Goal: Information Seeking & Learning: Learn about a topic

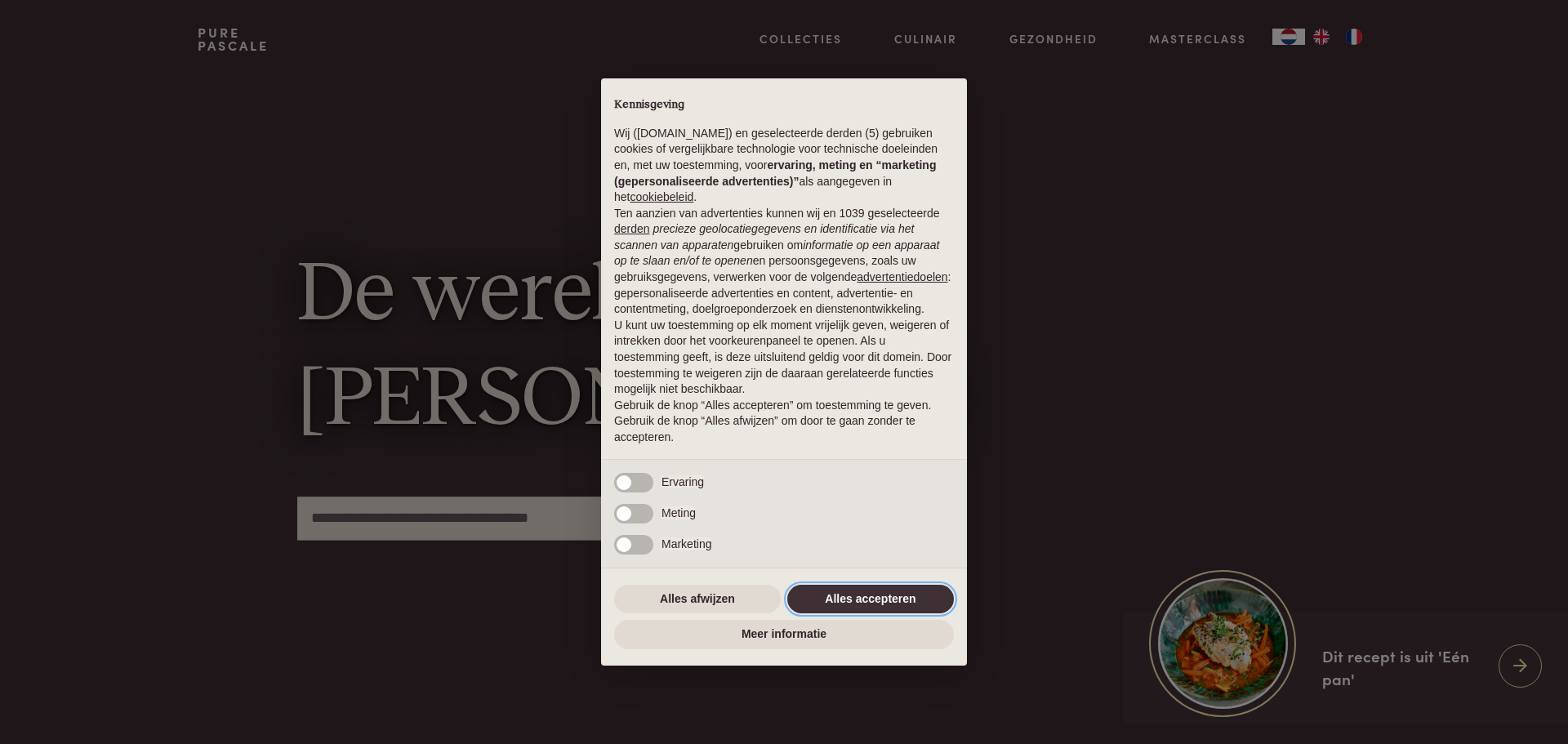
click at [855, 590] on button "Alles accepteren" at bounding box center [871, 599] width 166 height 29
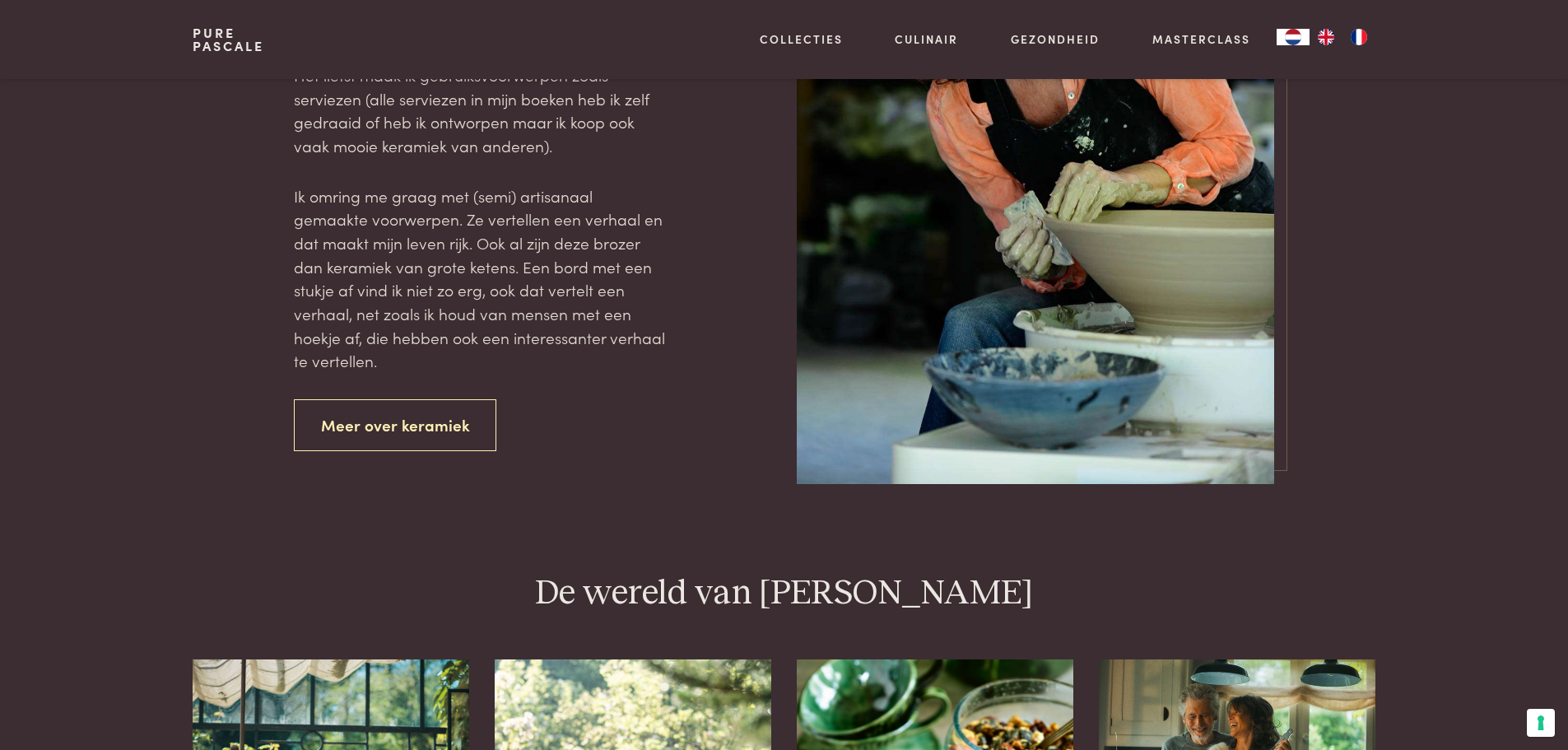
scroll to position [3055, 0]
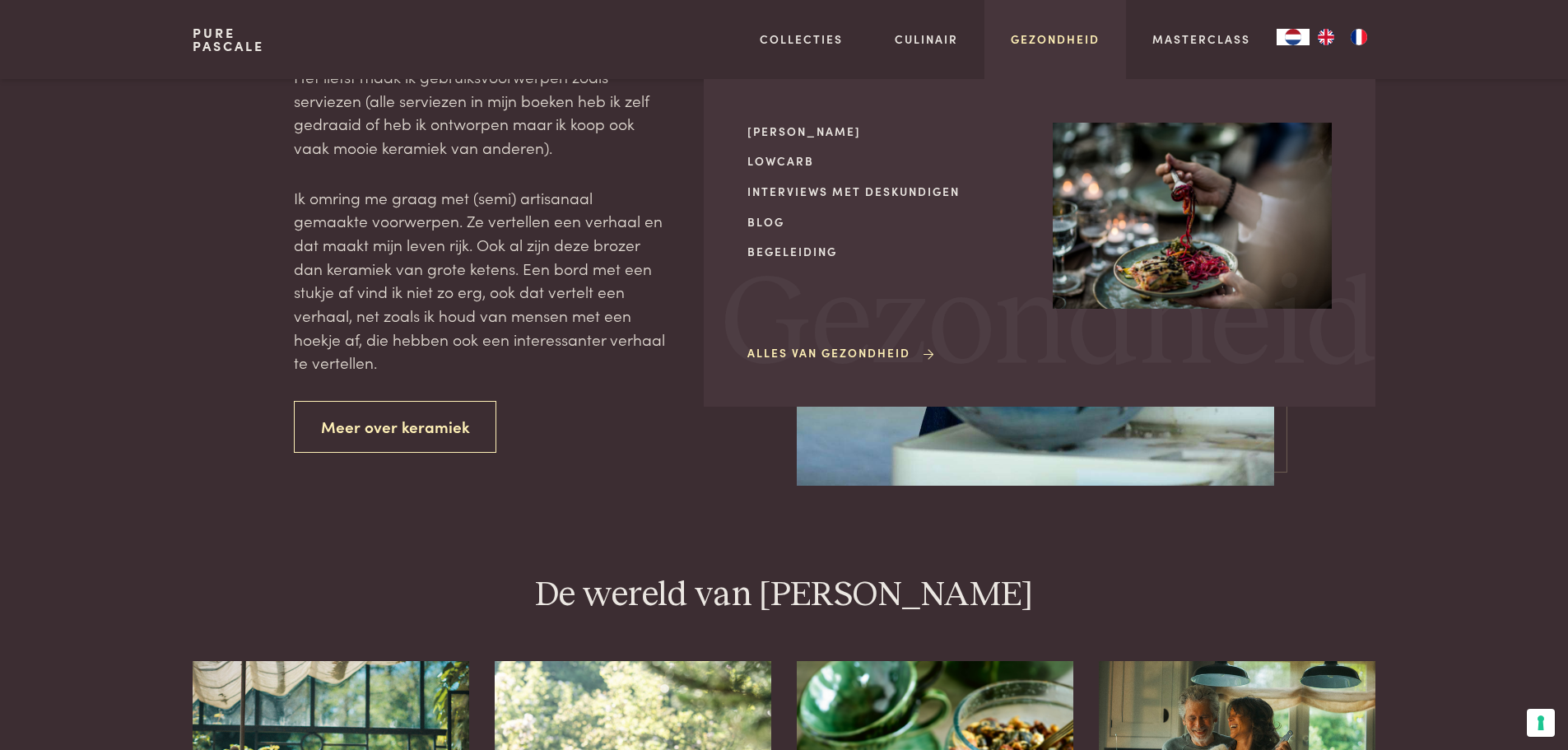
click at [1068, 38] on link "Gezondheid" at bounding box center [1055, 39] width 89 height 18
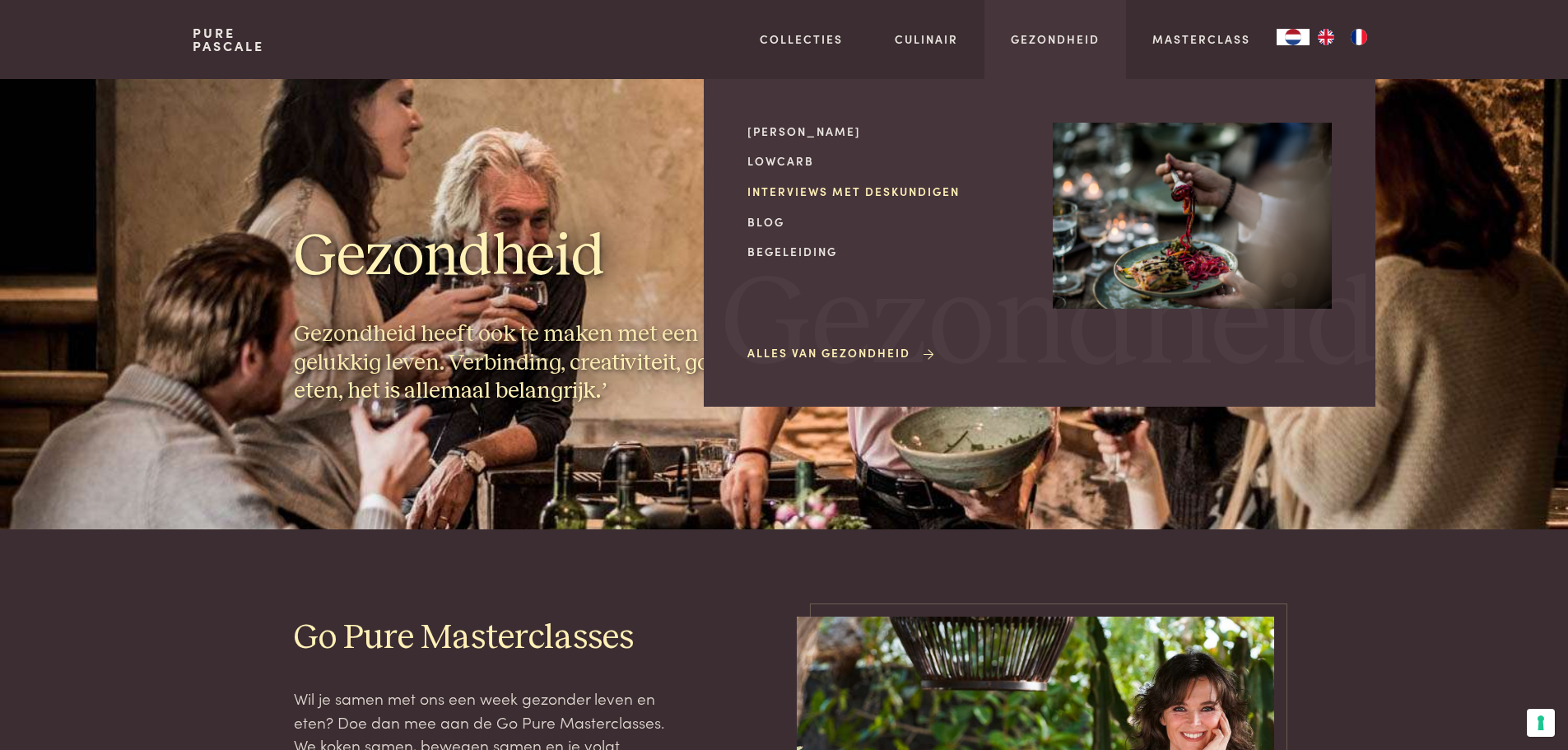
click at [878, 190] on link "Interviews met deskundigen" at bounding box center [886, 191] width 279 height 18
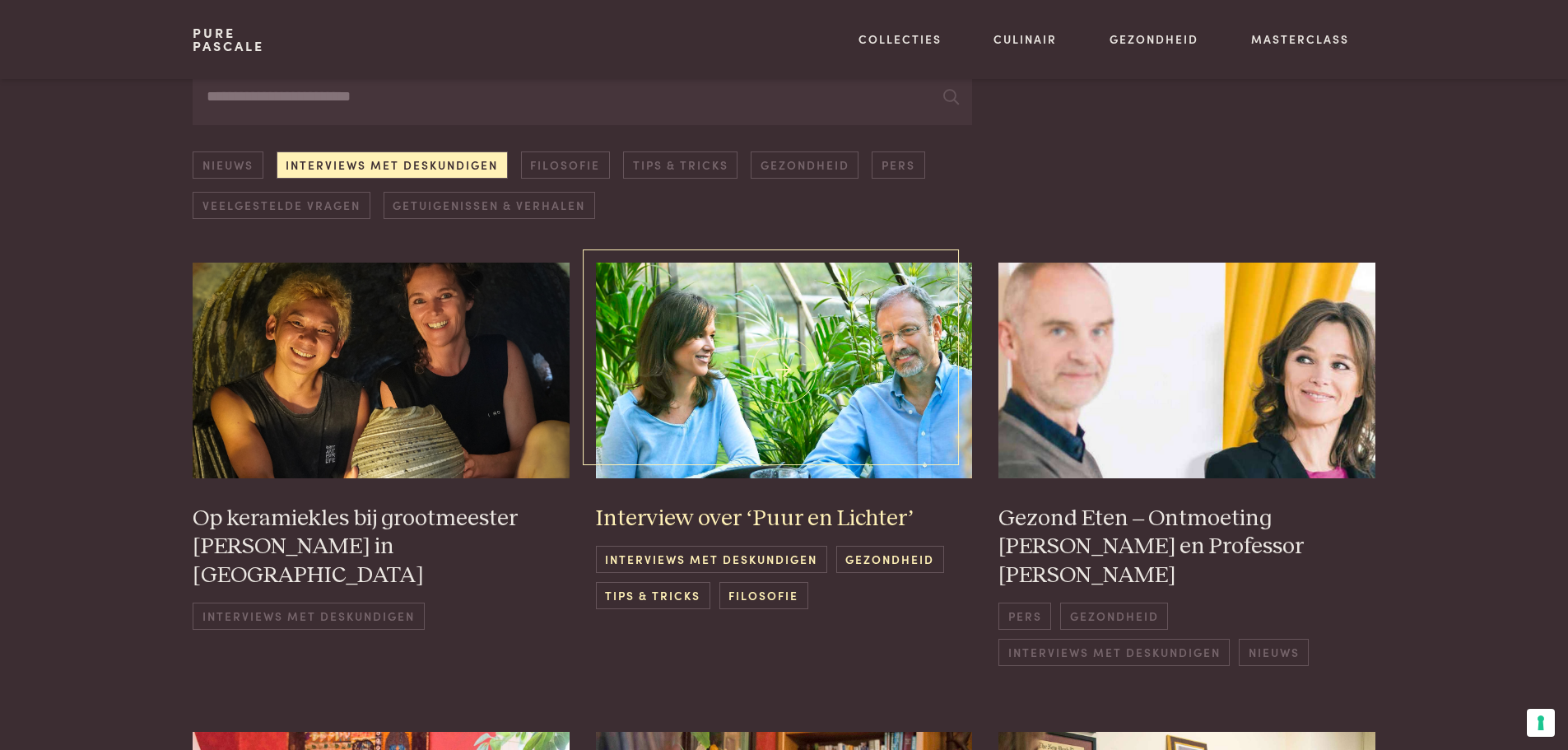
scroll to position [247, 0]
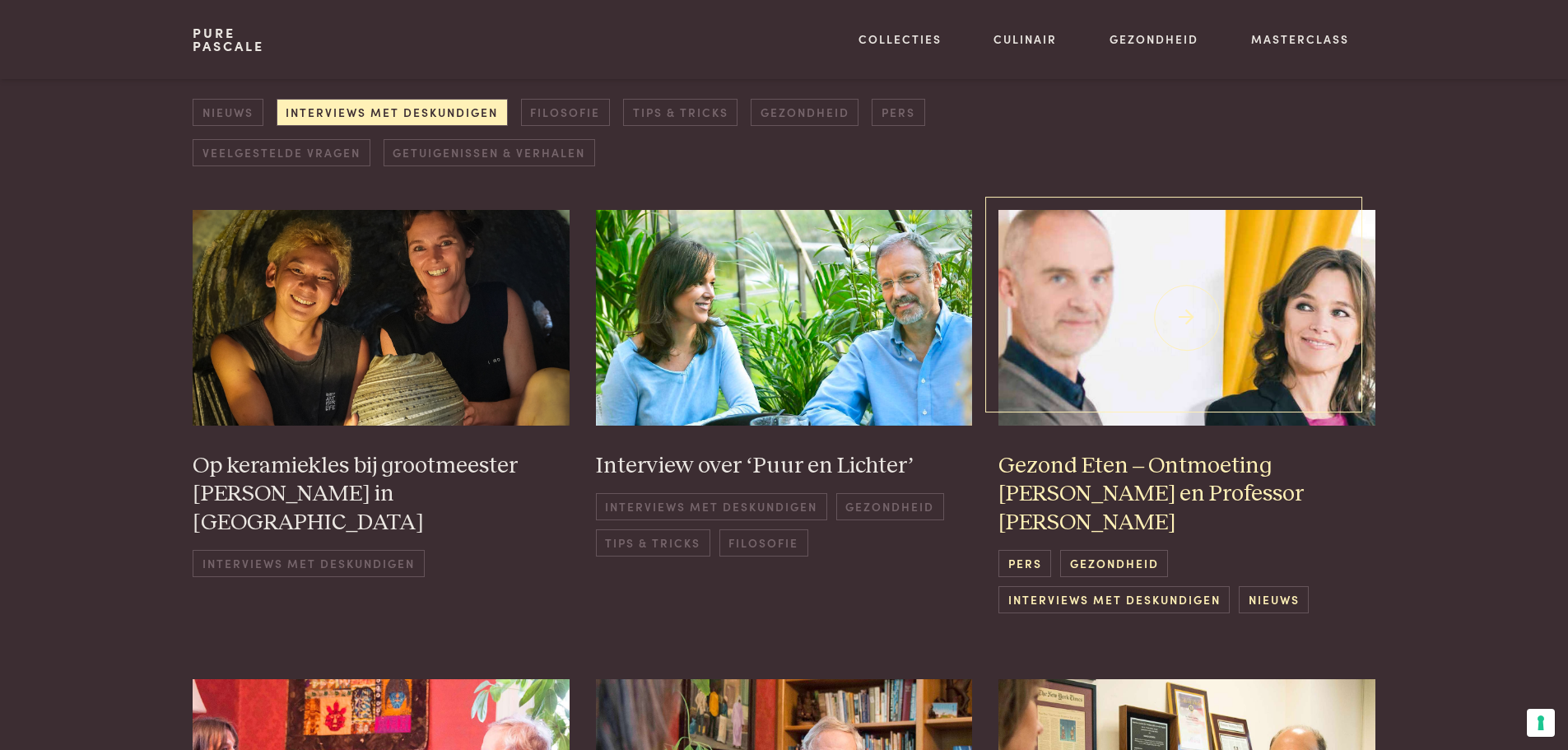
click at [1197, 470] on h3 "Gezond Eten – Ontmoeting [PERSON_NAME] en Professor [PERSON_NAME]" at bounding box center [1187, 494] width 377 height 86
